Goal: Check status: Check status

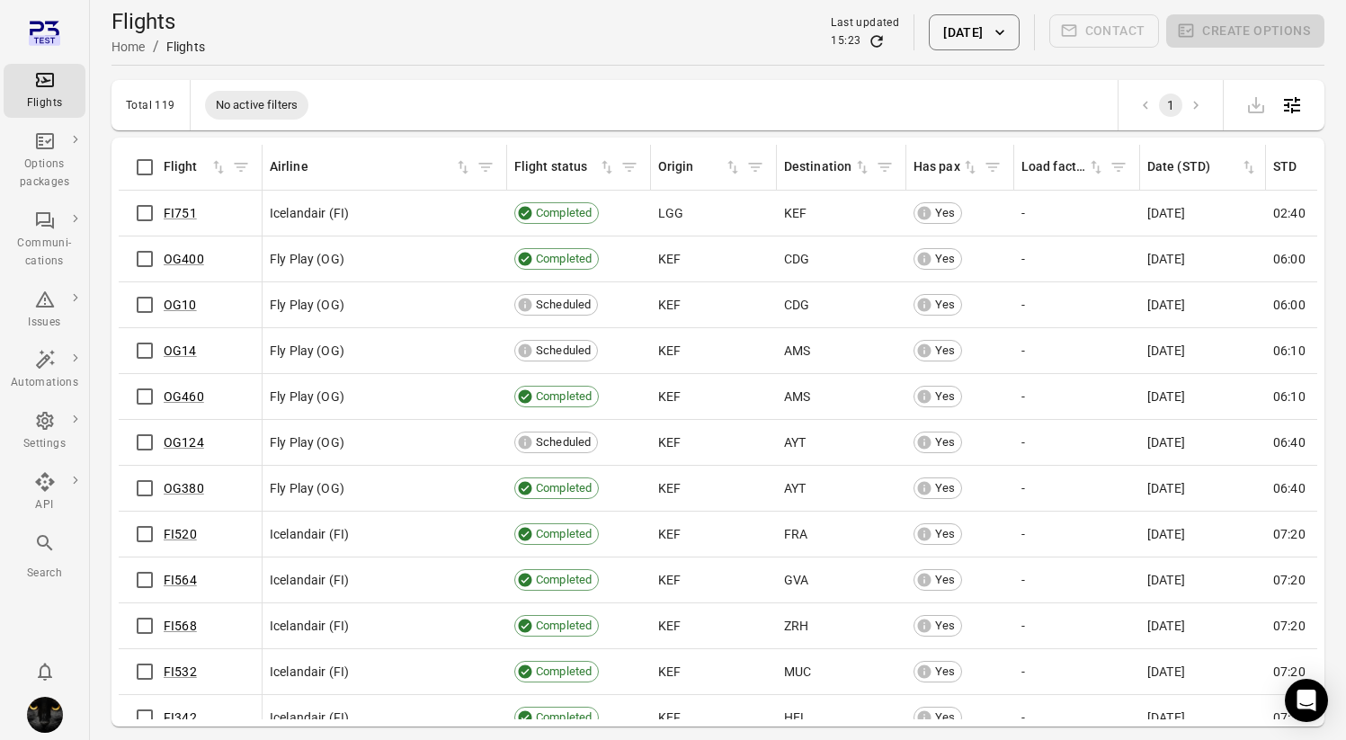
click at [939, 45] on button "[DATE]" at bounding box center [974, 32] width 90 height 36
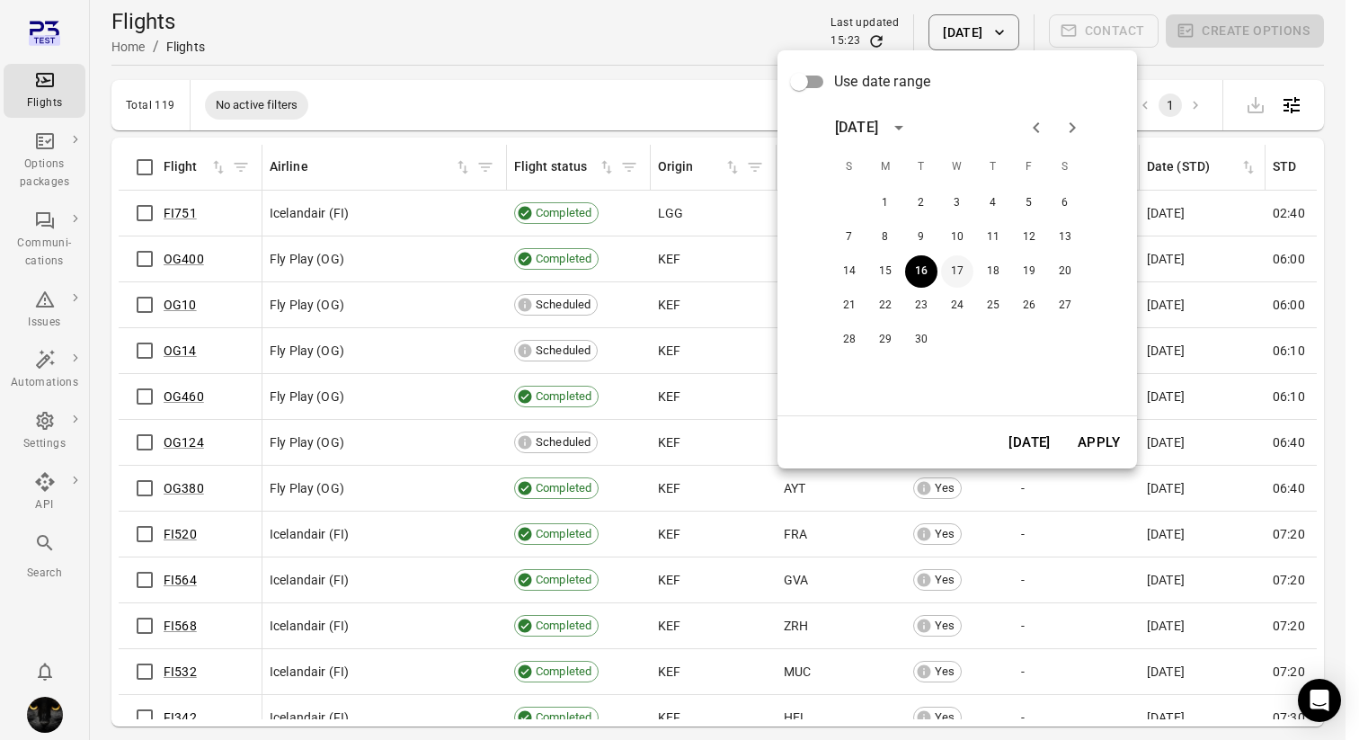
click at [953, 278] on button "17" at bounding box center [957, 271] width 32 height 32
click at [1096, 440] on button "Apply" at bounding box center [1099, 442] width 62 height 38
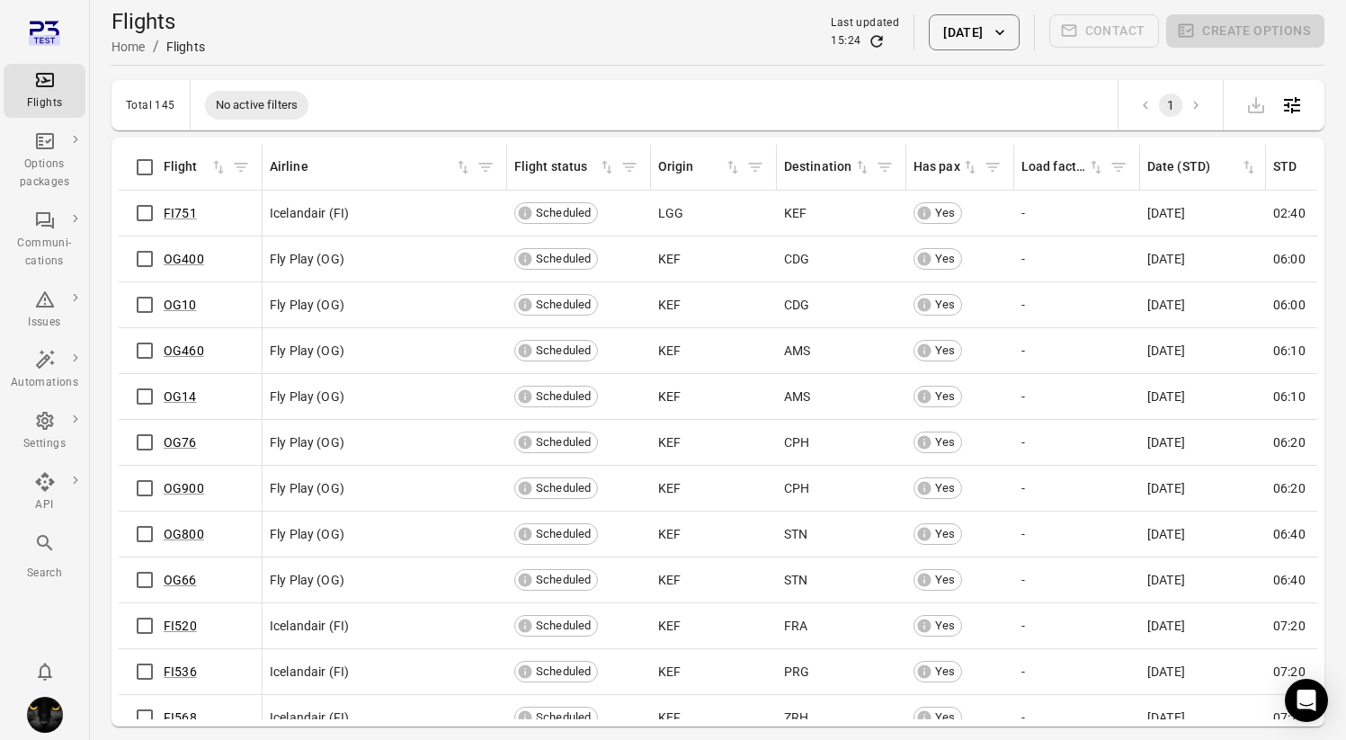
click at [932, 22] on button "17 Sep 2025" at bounding box center [974, 32] width 90 height 36
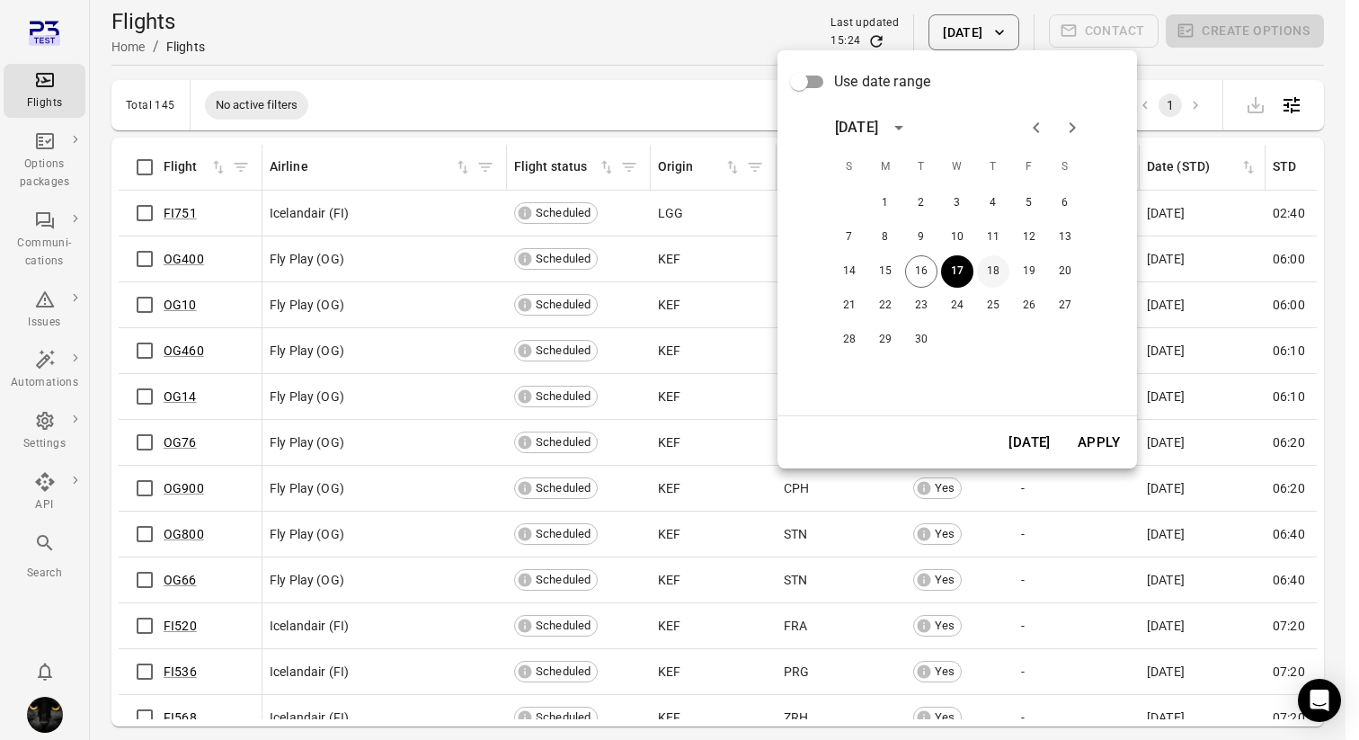
click at [999, 271] on button "18" at bounding box center [993, 271] width 32 height 32
click at [1080, 451] on button "Apply" at bounding box center [1099, 442] width 62 height 38
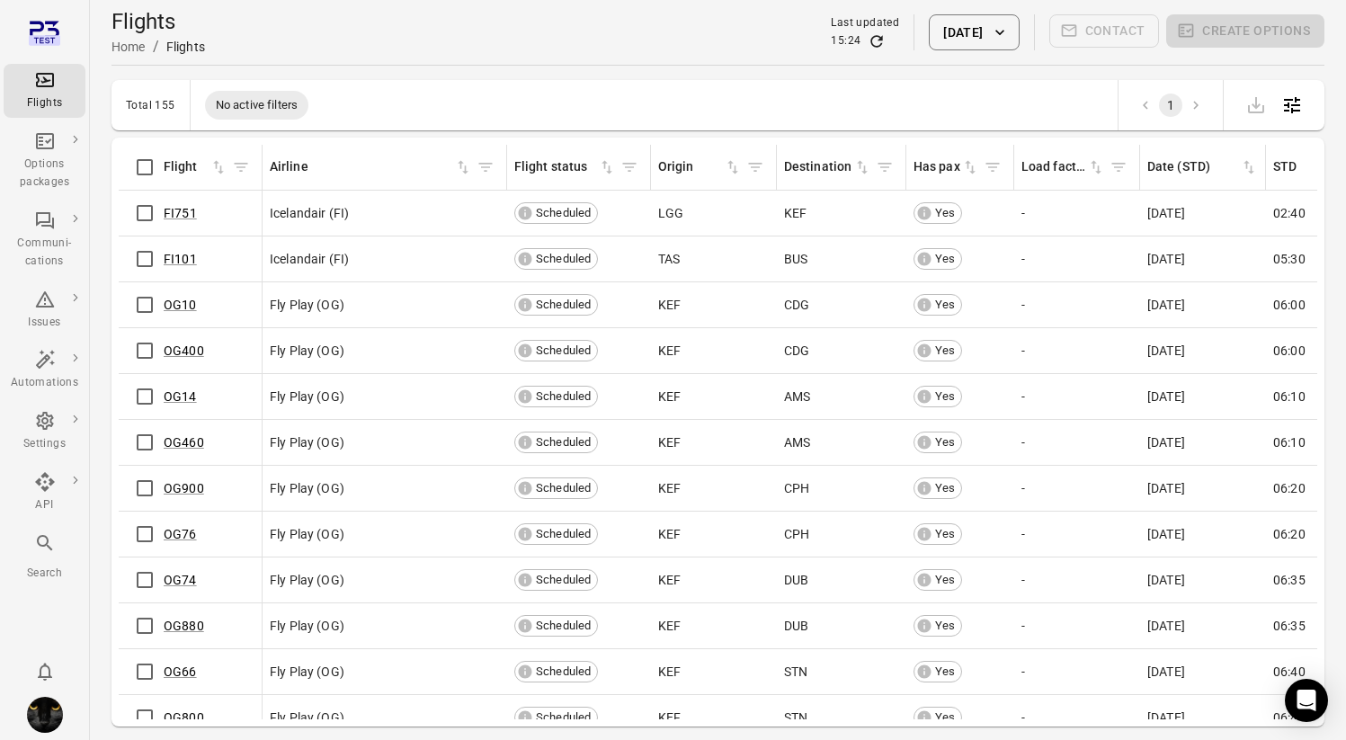
click at [939, 36] on button "18 Sep 2025" at bounding box center [974, 32] width 90 height 36
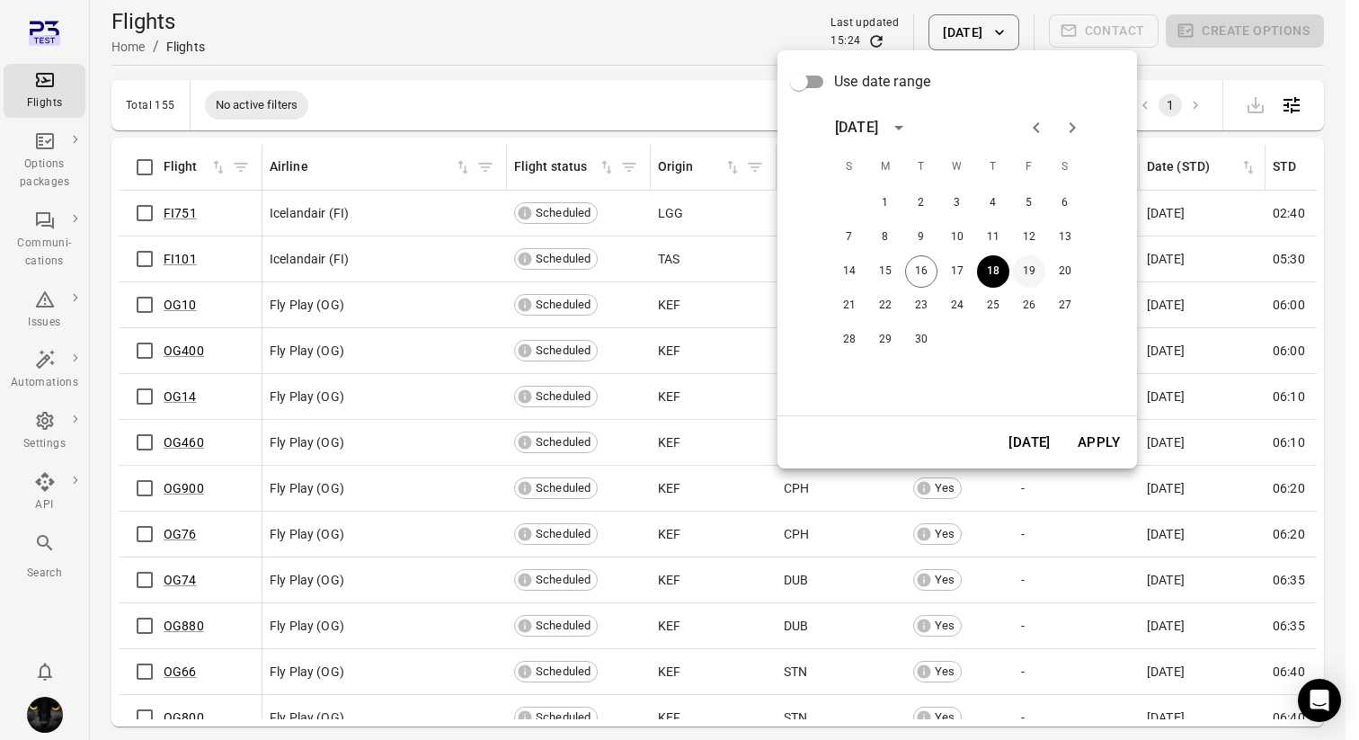
click at [1027, 268] on button "19" at bounding box center [1029, 271] width 32 height 32
click at [1107, 449] on button "Apply" at bounding box center [1099, 442] width 62 height 38
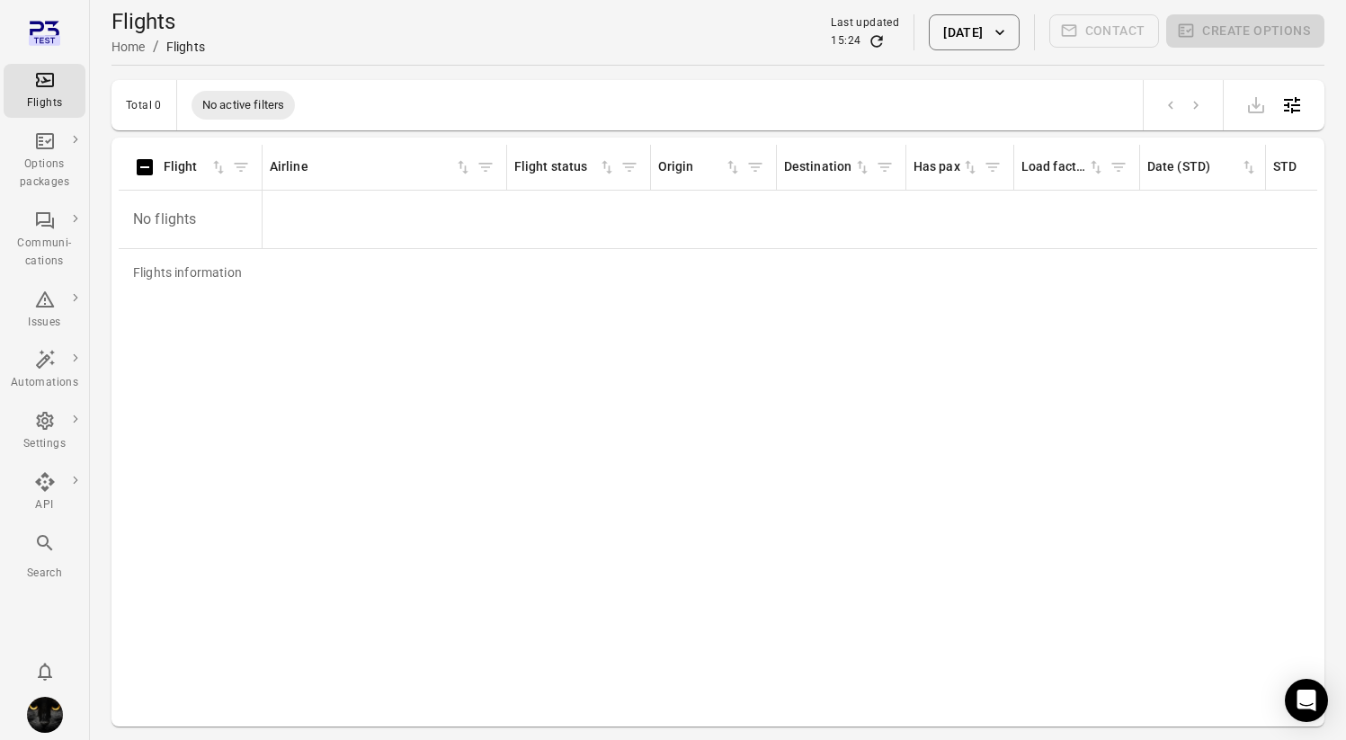
click at [929, 28] on button "19 Sep 2025" at bounding box center [974, 32] width 90 height 36
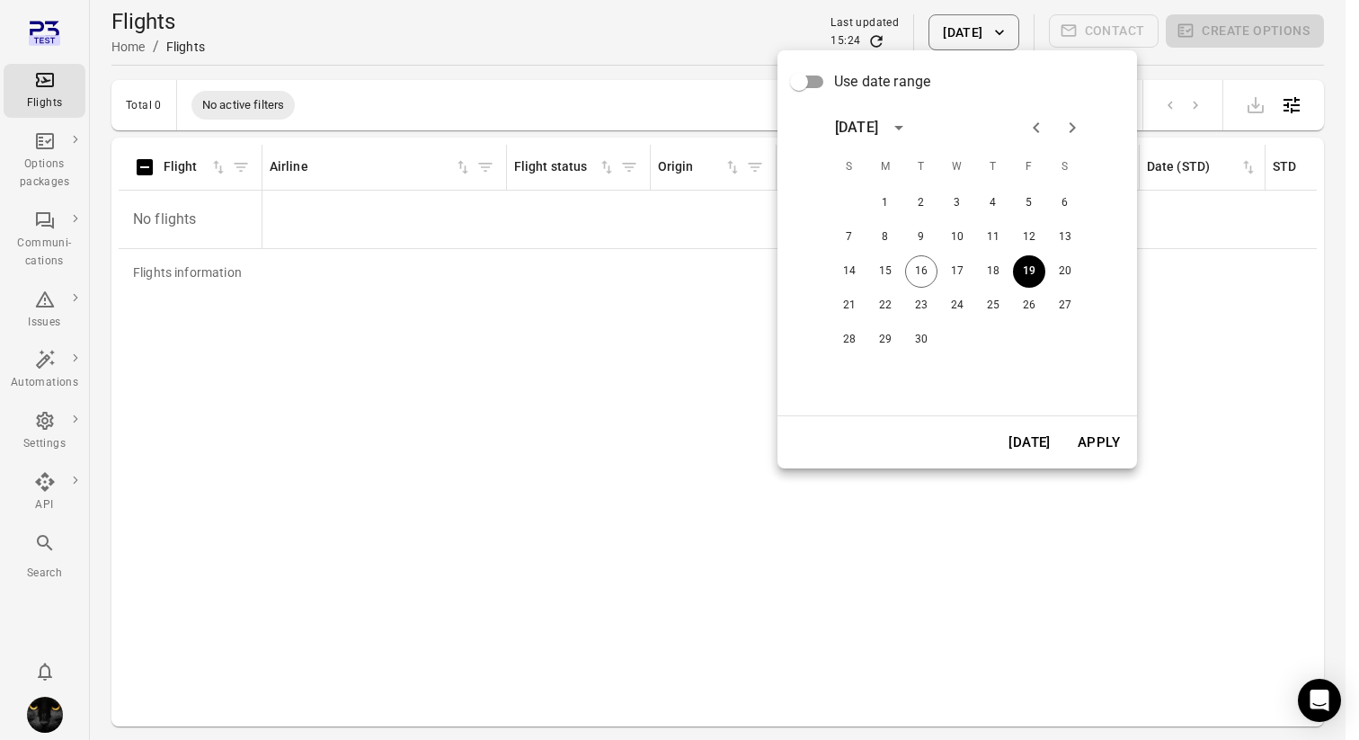
click at [1031, 434] on button "Today" at bounding box center [1030, 442] width 62 height 38
